Goal: Task Accomplishment & Management: Manage account settings

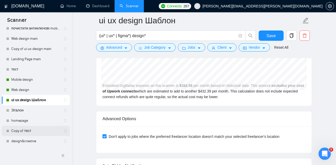
scroll to position [1112, 0]
click at [30, 117] on link "homepage" at bounding box center [35, 121] width 49 height 10
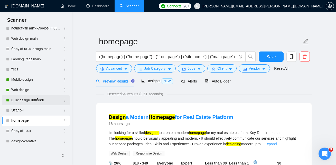
click at [34, 100] on link "ui ux design Шаблон" at bounding box center [35, 100] width 49 height 10
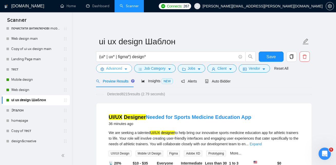
click at [123, 70] on button "Advanced" at bounding box center [114, 68] width 36 height 8
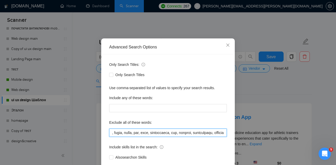
scroll to position [0, 2202]
drag, startPoint x: 111, startPoint y: 132, endPoint x: 236, endPoint y: 133, distance: 125.3
click at [236, 133] on div "Advanced Search Options Only Search Titles: Only Search Titles Use comma-separa…" at bounding box center [168, 82] width 336 height 165
click at [215, 132] on input "text" at bounding box center [168, 133] width 118 height 8
click at [226, 133] on input "text" at bounding box center [168, 133] width 118 height 8
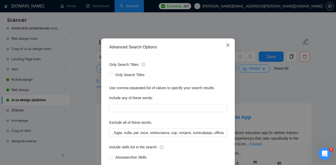
scroll to position [0, 0]
click at [229, 45] on icon "close" at bounding box center [228, 45] width 4 height 4
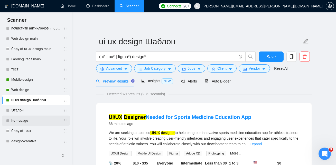
click at [28, 121] on link "homepage" at bounding box center [35, 121] width 49 height 10
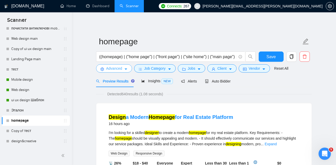
click at [121, 69] on span "Advanced" at bounding box center [114, 69] width 16 height 6
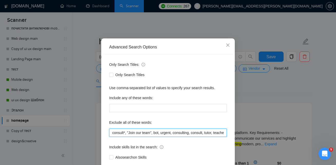
click at [112, 137] on input "consult*, "Join our team", bot, urgent, consulting, consult, tutor, teacher, me…" at bounding box center [168, 133] width 118 height 8
drag, startPoint x: 112, startPoint y: 151, endPoint x: 245, endPoint y: 160, distance: 133.8
click at [245, 160] on div "Advanced Search Options Only Search Titles: Only Search Titles Use comma-separa…" at bounding box center [168, 82] width 336 height 165
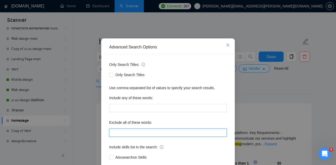
paste input ""no agencies",game,"gaming app","gaming app", "game design", "game UI","Unity U…"
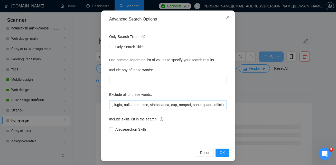
scroll to position [48, 0]
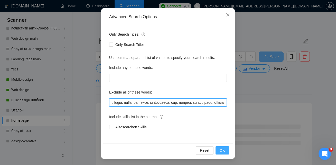
type input ""no agencies",game,"gaming app","gaming app", "game design", "game UI","Unity U…"
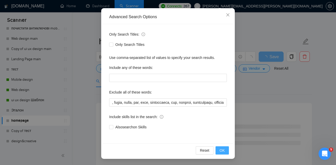
scroll to position [0, 0]
click at [221, 148] on span "OK" at bounding box center [222, 151] width 5 height 6
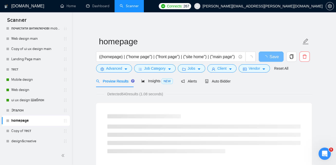
scroll to position [23, 0]
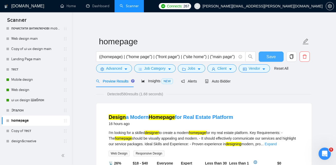
click at [271, 58] on span "Save" at bounding box center [270, 57] width 9 height 6
click at [164, 69] on span "Job Category" at bounding box center [154, 69] width 21 height 6
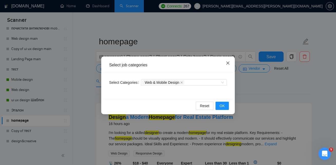
click at [228, 61] on icon "close" at bounding box center [228, 63] width 4 height 4
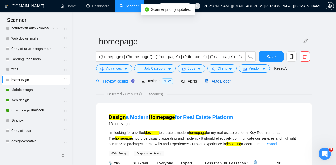
click at [219, 80] on span "Auto Bidder" at bounding box center [217, 81] width 25 height 4
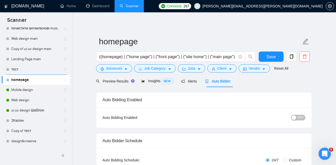
scroll to position [39, 0]
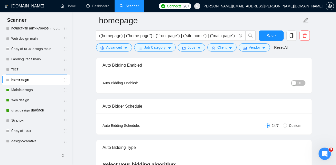
click at [298, 84] on span "OFF" at bounding box center [300, 83] width 6 height 6
click at [268, 36] on span "Save" at bounding box center [270, 36] width 9 height 6
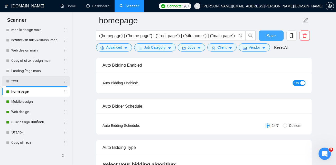
scroll to position [26, 0]
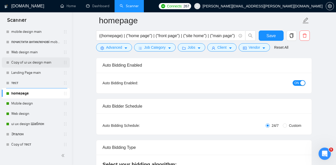
click at [24, 63] on link "Copy of ui ux design main" at bounding box center [35, 63] width 49 height 10
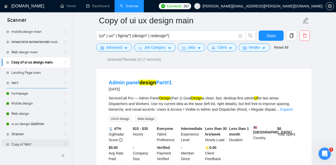
click at [31, 144] on link "Copy of тест" at bounding box center [35, 145] width 49 height 10
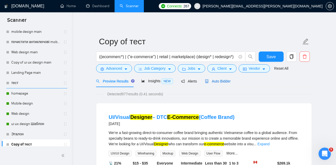
click at [222, 80] on span "Auto Bidder" at bounding box center [217, 81] width 25 height 4
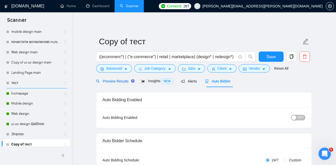
click at [121, 81] on span "Preview Results" at bounding box center [114, 81] width 37 height 4
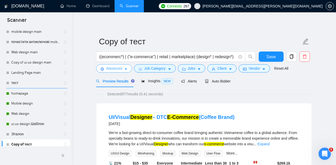
click at [123, 70] on button "Advanced" at bounding box center [114, 68] width 36 height 8
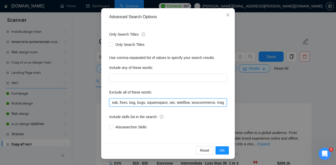
scroll to position [0, 417]
drag, startPoint x: 111, startPoint y: 103, endPoint x: 233, endPoint y: 104, distance: 122.2
click at [233, 104] on div "Advanced Search Options Only Search Titles: Only Search Titles Use comma-separa…" at bounding box center [168, 83] width 134 height 151
paste input ""no agencies",game,"gaming app","gaming app", "game design", "game UI","Unity U…"
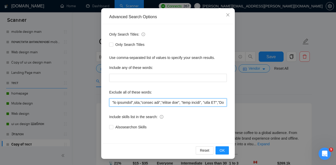
scroll to position [0, 2202]
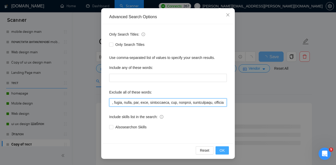
type input ""no agencies",game,"gaming app","gaming app", "game design", "game UI","Unity U…"
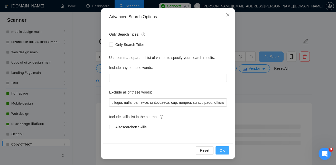
scroll to position [0, 0]
click at [223, 149] on span "OK" at bounding box center [222, 151] width 5 height 6
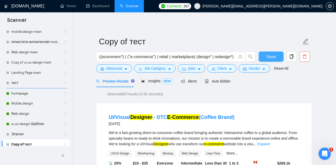
click at [272, 55] on span "Save" at bounding box center [270, 57] width 9 height 6
click at [28, 126] on link "ui ux design Шаблон" at bounding box center [35, 124] width 49 height 10
click at [32, 122] on link "ui ux design Шаблон" at bounding box center [35, 124] width 49 height 10
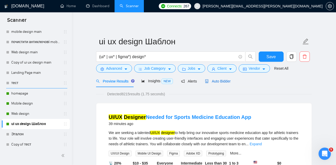
click at [225, 82] on span "Auto Bidder" at bounding box center [217, 81] width 25 height 4
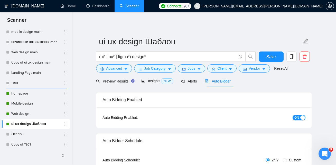
checkbox input "true"
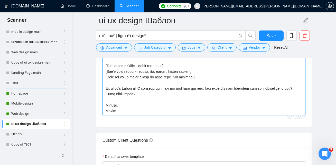
scroll to position [175, 0]
drag, startPoint x: 104, startPoint y: 125, endPoint x: 247, endPoint y: 110, distance: 143.5
click at [247, 110] on textarea "Cover letter template:" at bounding box center [203, 58] width 203 height 116
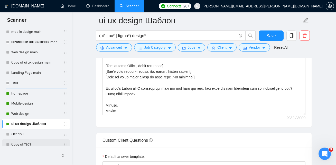
click at [23, 145] on link "Copy of тест" at bounding box center [35, 145] width 49 height 10
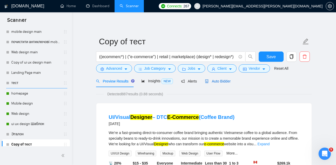
click at [224, 80] on span "Auto Bidder" at bounding box center [217, 81] width 25 height 4
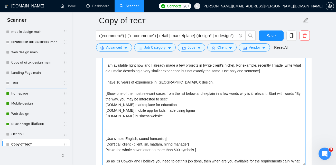
scroll to position [23, 0]
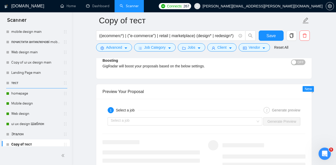
drag, startPoint x: 104, startPoint y: 108, endPoint x: 214, endPoint y: 110, distance: 110.2
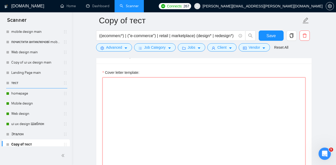
scroll to position [559, 0]
paste textarea "Hi there! [use client's name if found] I am available right now and I already m…"
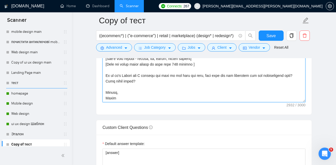
scroll to position [652, 0]
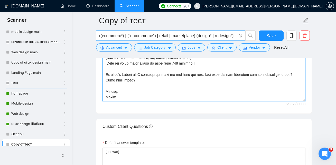
type textarea "Hi there! [use client's name if found] I am available right now and I already m…"
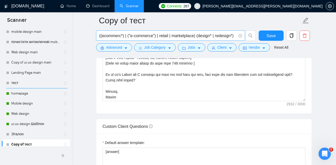
click at [219, 36] on input "((ecommerc*) | ("e-commerce") | retail | marketplace) (design* | redesign*)" at bounding box center [167, 36] width 137 height 6
click at [270, 36] on span "Save" at bounding box center [270, 36] width 9 height 6
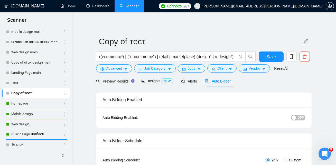
click at [298, 119] on span "OFF" at bounding box center [300, 118] width 6 height 6
click at [265, 56] on button "Save" at bounding box center [271, 57] width 25 height 10
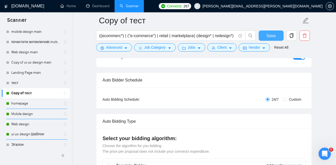
scroll to position [69, 0]
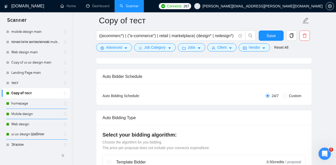
click at [188, 103] on div "Auto Bidding Type: Automated (recommended) Semi-automated Auto Bidding Schedule…" at bounding box center [203, 94] width 215 height 21
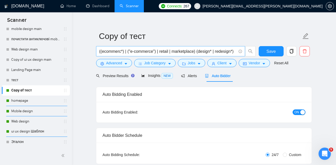
scroll to position [0, 2]
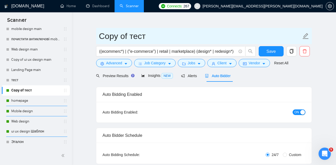
click at [183, 35] on input "Copy of тест" at bounding box center [200, 36] width 202 height 13
